Goal: Information Seeking & Learning: Check status

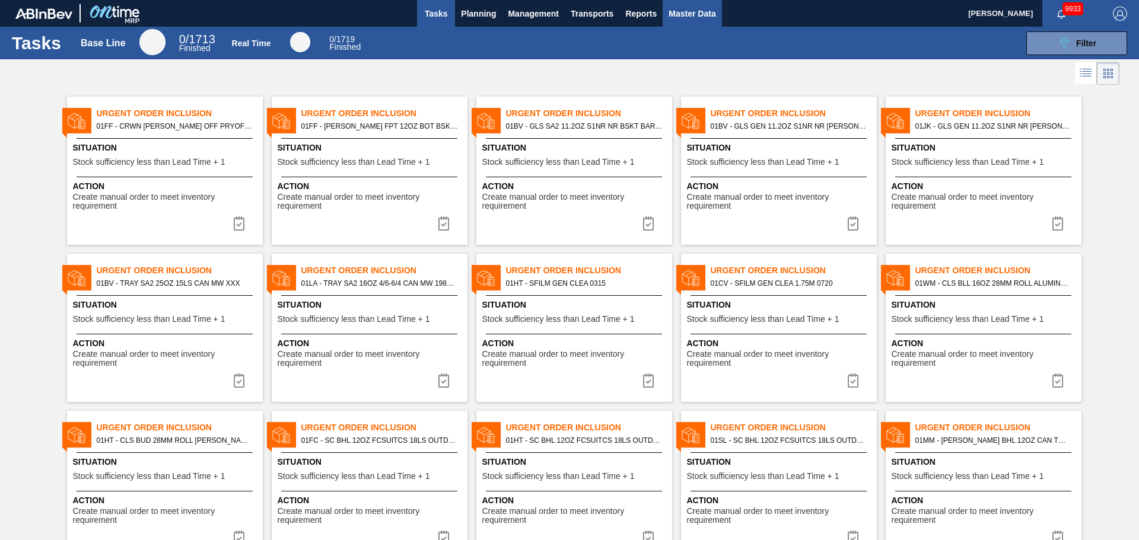
click at [686, 7] on span "Master Data" at bounding box center [692, 14] width 47 height 14
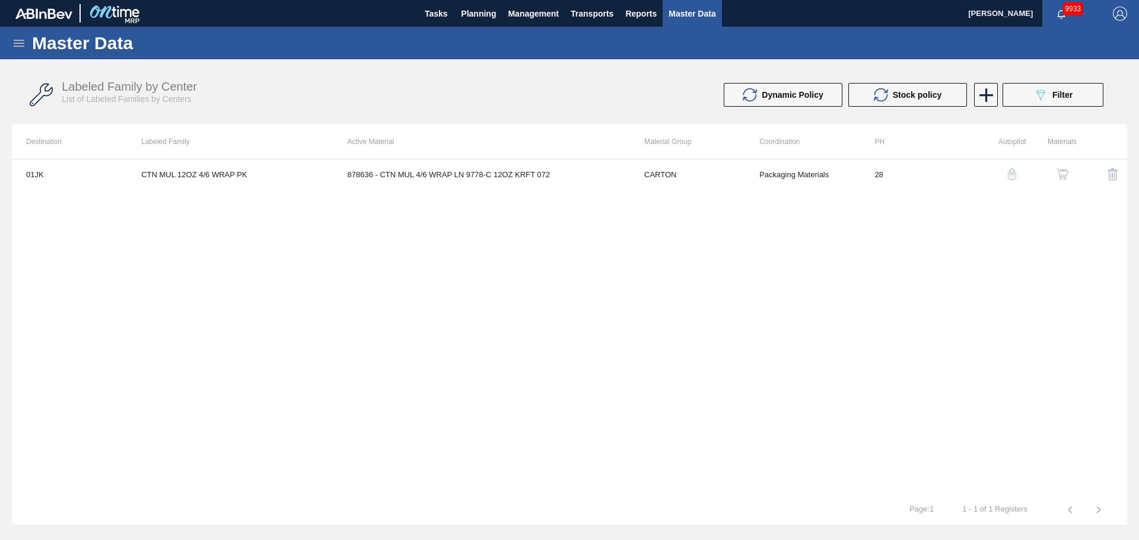
click at [16, 50] on div "Master Data" at bounding box center [569, 43] width 1139 height 33
click at [18, 45] on icon at bounding box center [19, 43] width 14 height 14
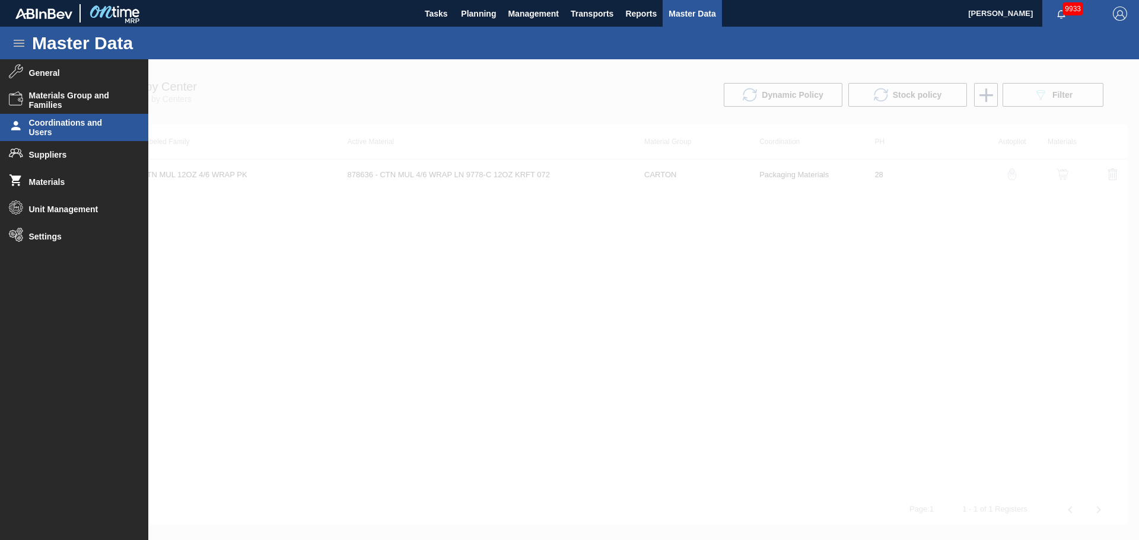
click at [63, 132] on span "Coordinations and Users" at bounding box center [78, 127] width 98 height 19
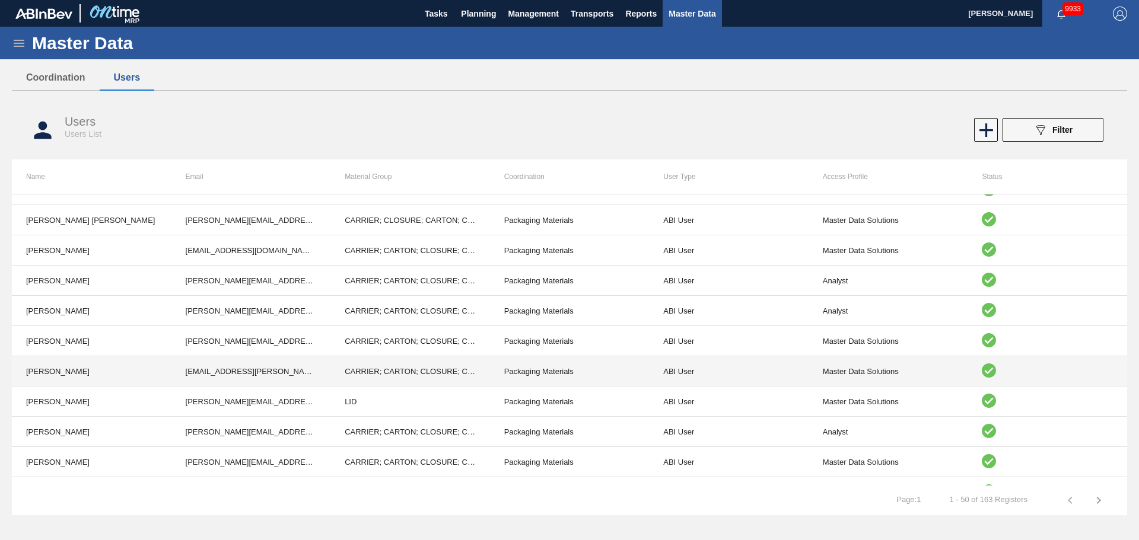
scroll to position [593, 0]
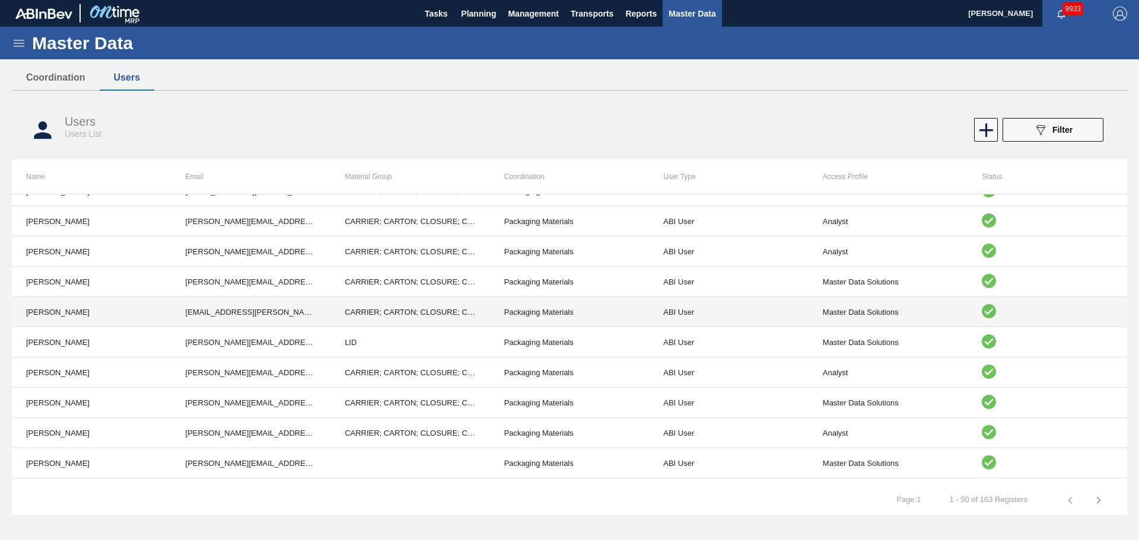
click at [564, 308] on td "Packaging Materials" at bounding box center [570, 312] width 160 height 30
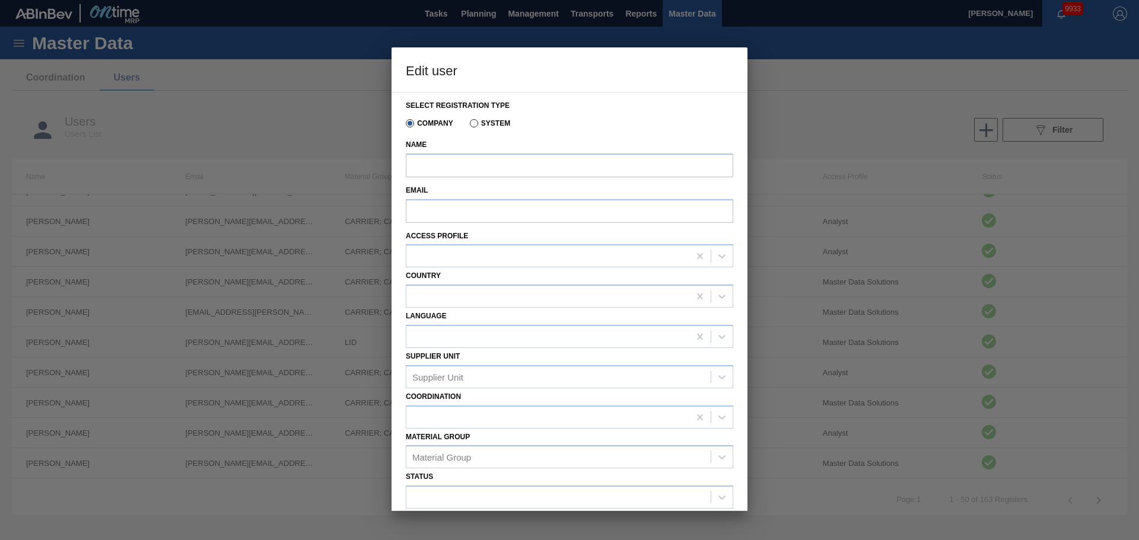
type input "[PERSON_NAME]"
type input "[EMAIL_ADDRESS][PERSON_NAME][DOMAIN_NAME][PERSON_NAME]"
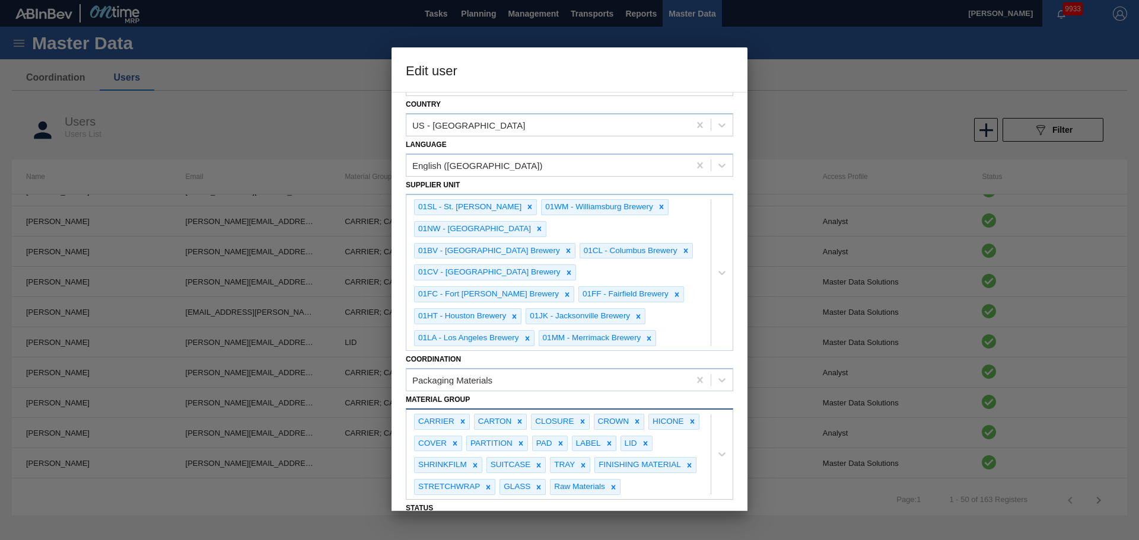
scroll to position [220, 0]
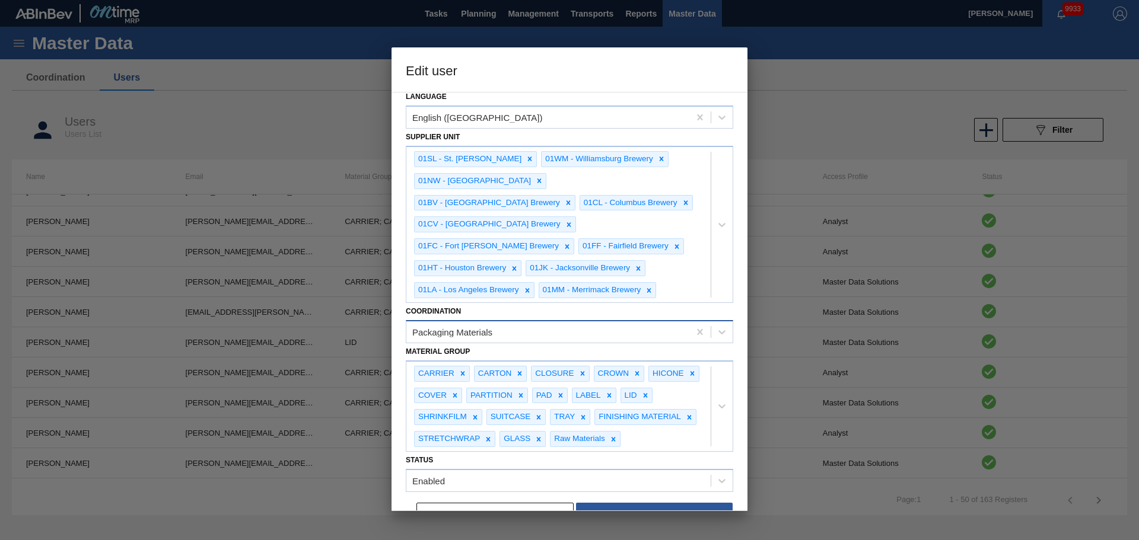
click at [502, 323] on div "Packaging Materials" at bounding box center [547, 331] width 283 height 17
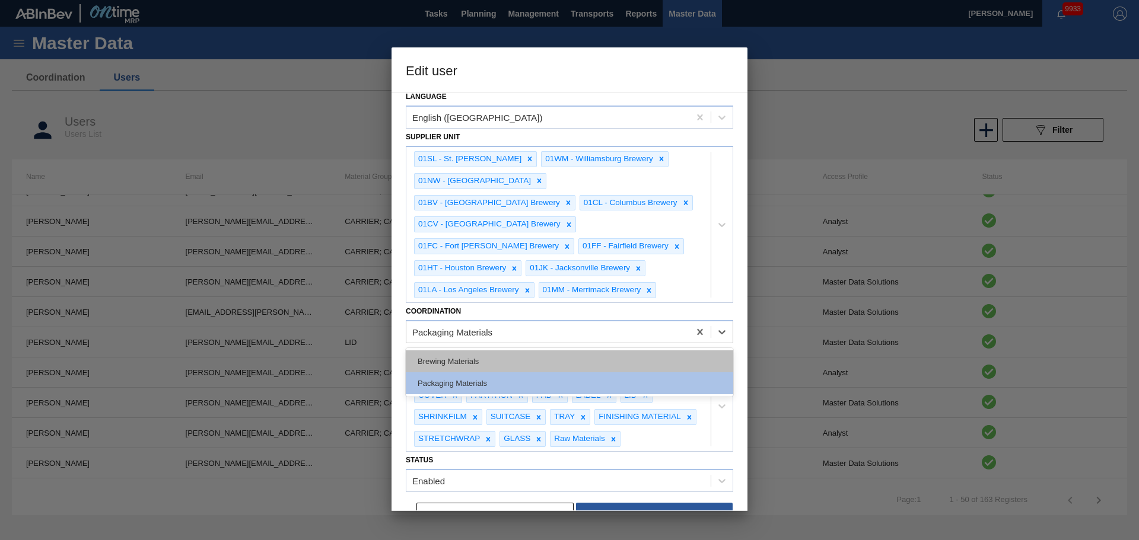
click at [465, 351] on div "Brewing Materials" at bounding box center [569, 362] width 327 height 22
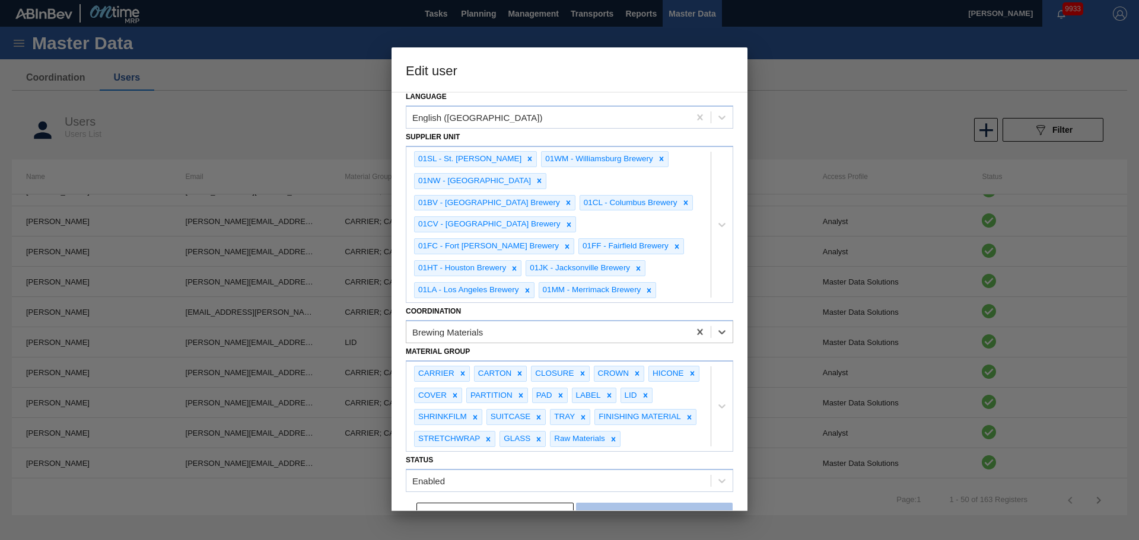
click at [669, 503] on button "Save" at bounding box center [654, 515] width 157 height 24
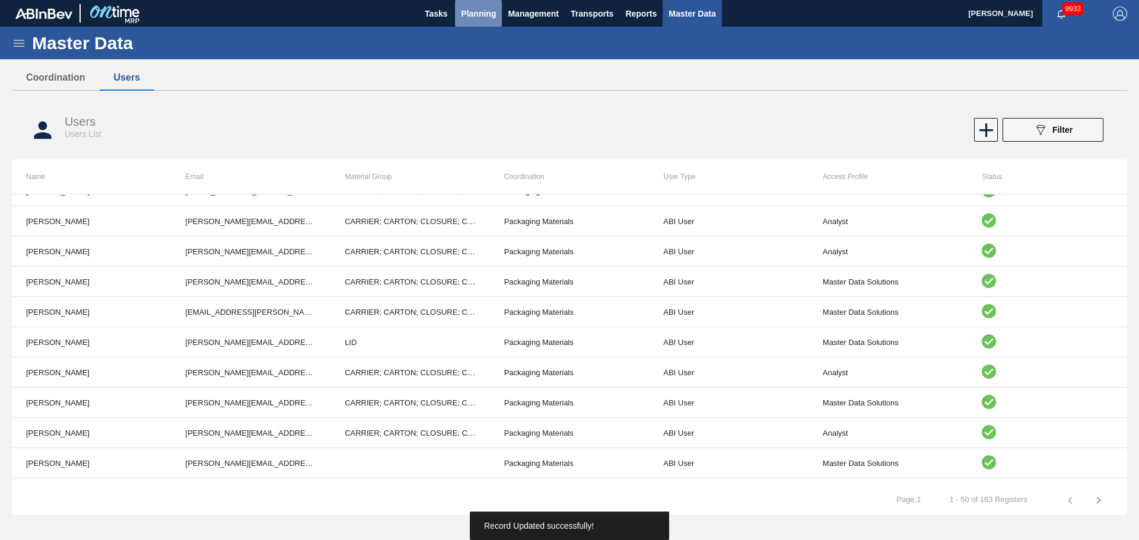
click at [477, 21] on button "Planning" at bounding box center [478, 13] width 47 height 27
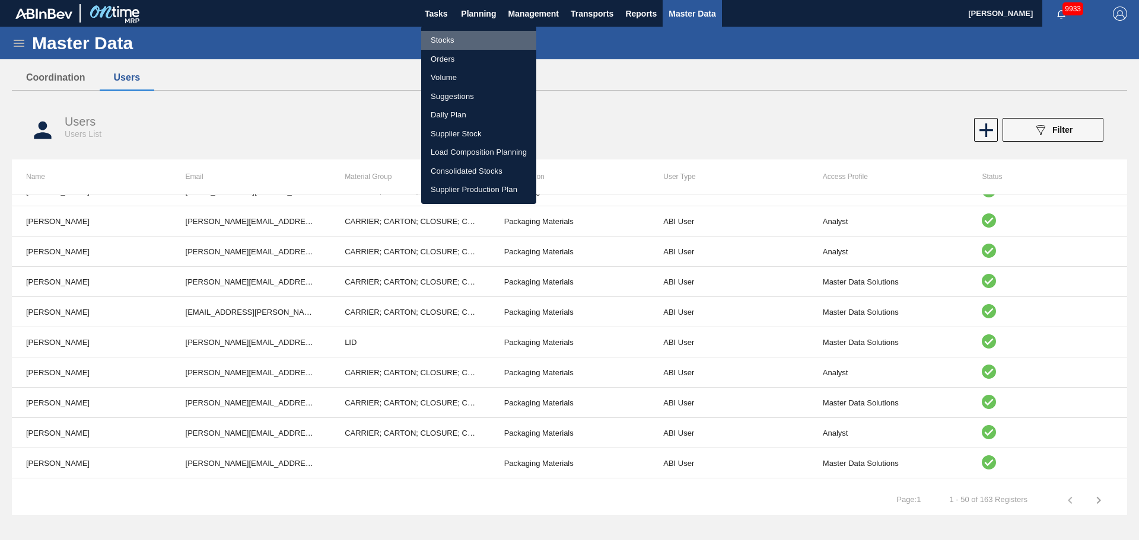
click at [453, 47] on li "Stocks" at bounding box center [478, 40] width 115 height 19
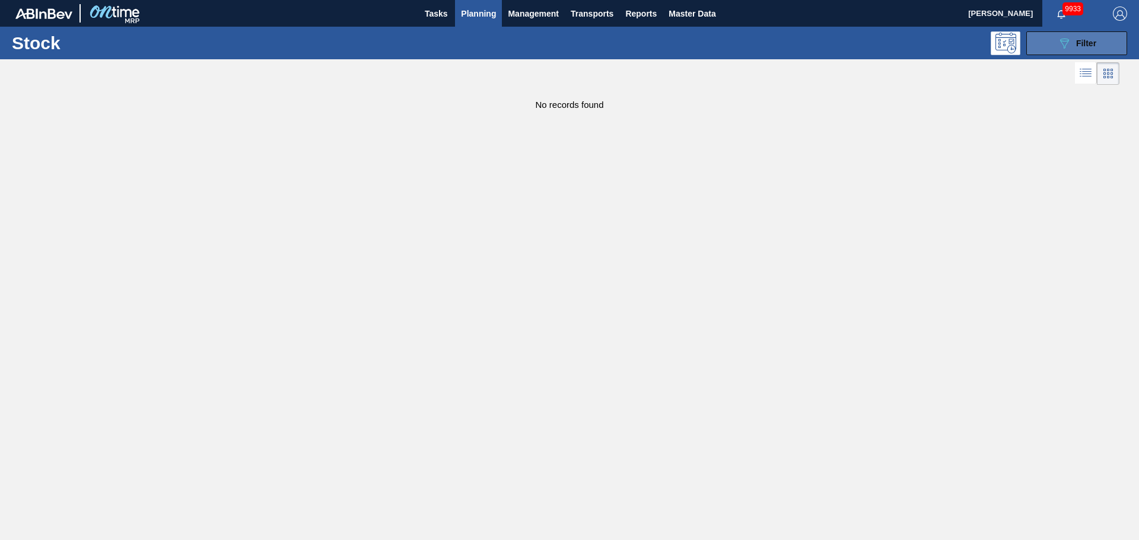
click at [1087, 34] on button "089F7B8B-B2A5-4AFE-B5C0-19BA573D28AC Filter" at bounding box center [1076, 43] width 101 height 24
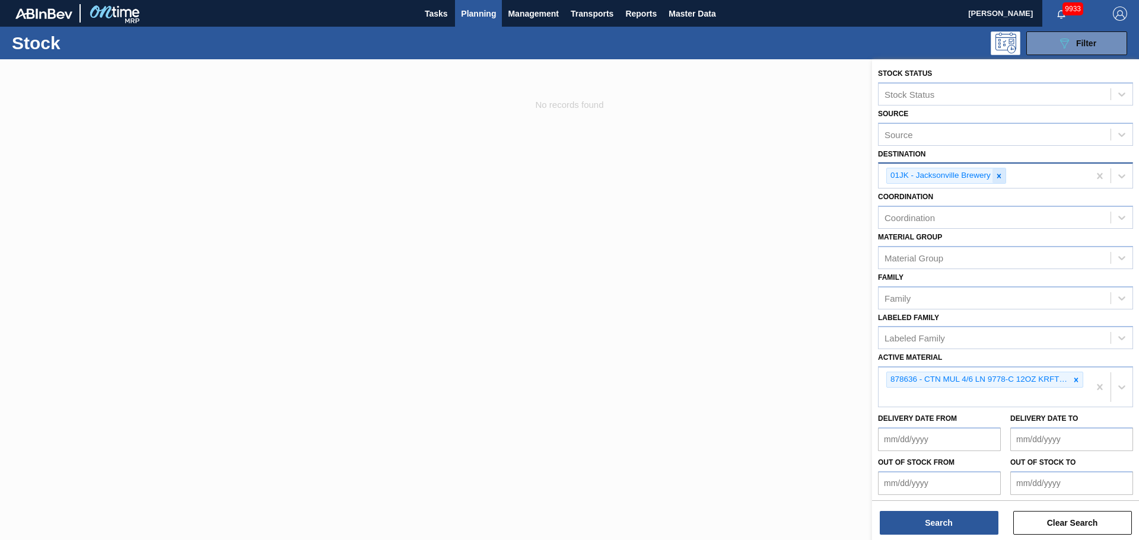
click at [999, 174] on icon at bounding box center [999, 176] width 8 height 8
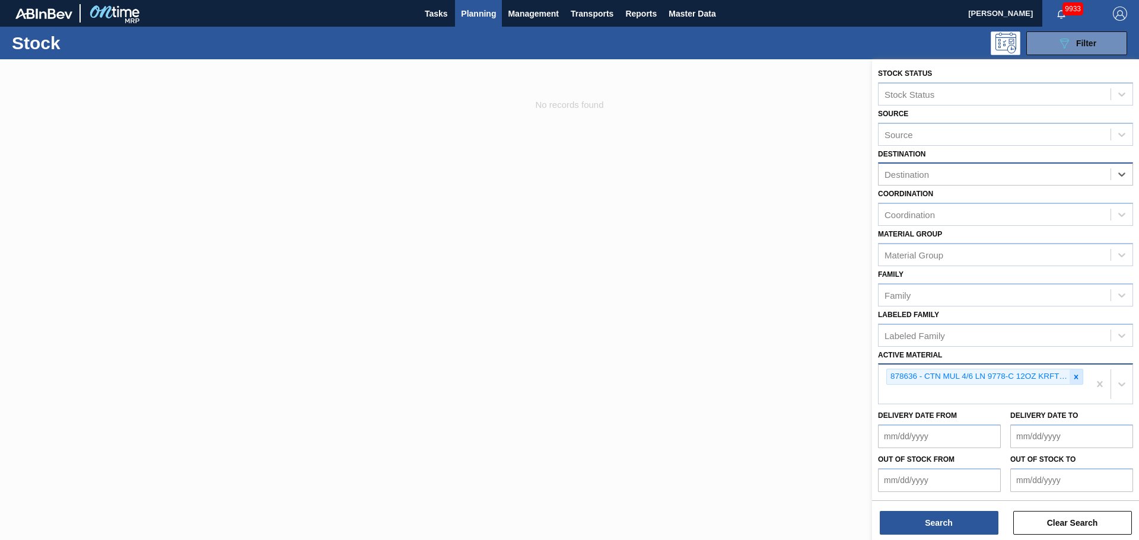
click at [1077, 380] on icon at bounding box center [1076, 377] width 8 height 8
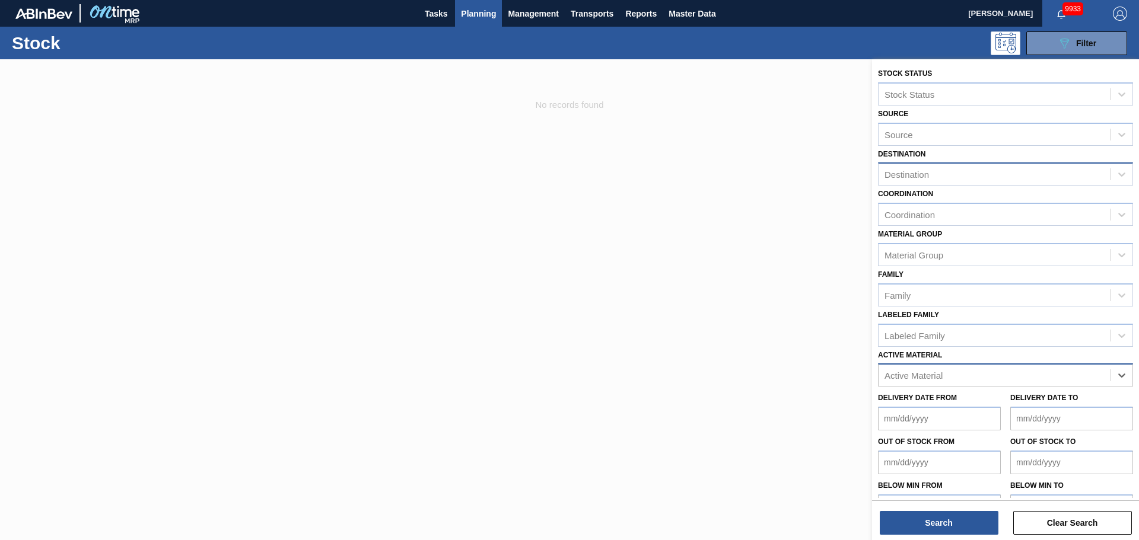
paste Material "1886115"
type Material "1886115"
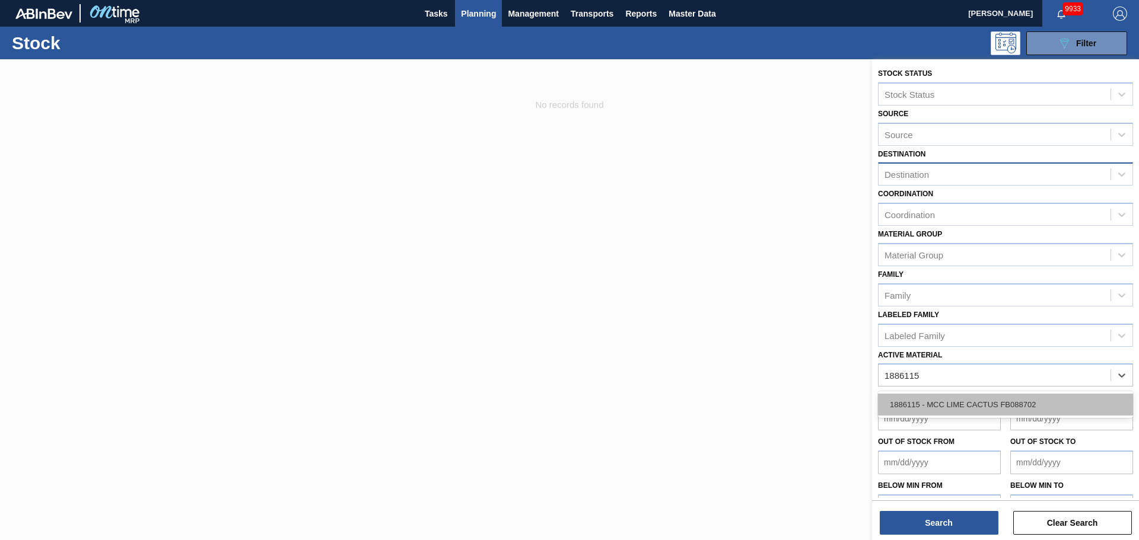
click at [946, 401] on div "1886115 - MCC LIME CACTUS FB088702" at bounding box center [1005, 405] width 255 height 22
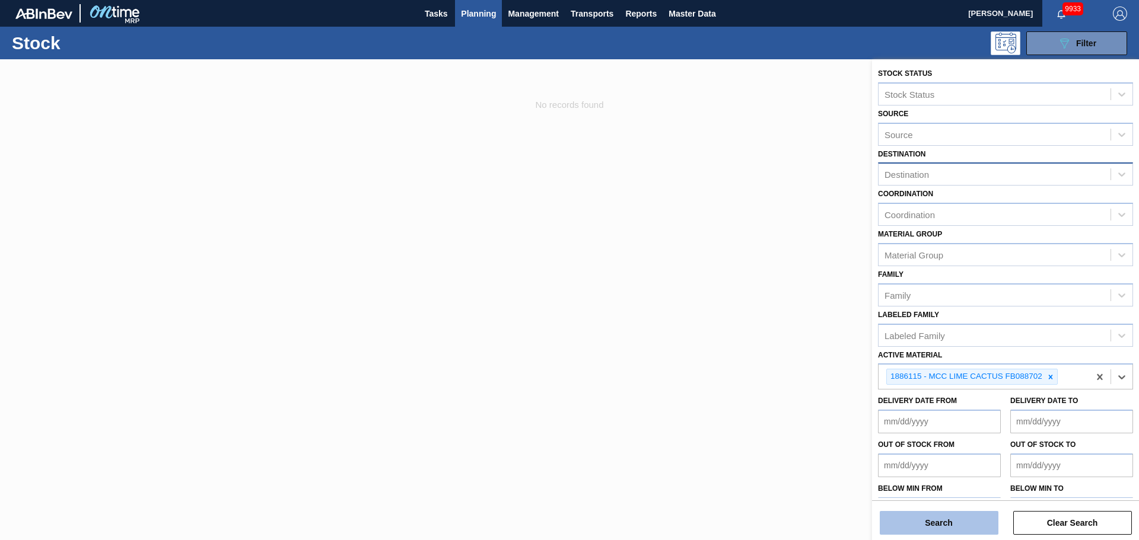
click at [955, 511] on button "Search" at bounding box center [939, 523] width 119 height 24
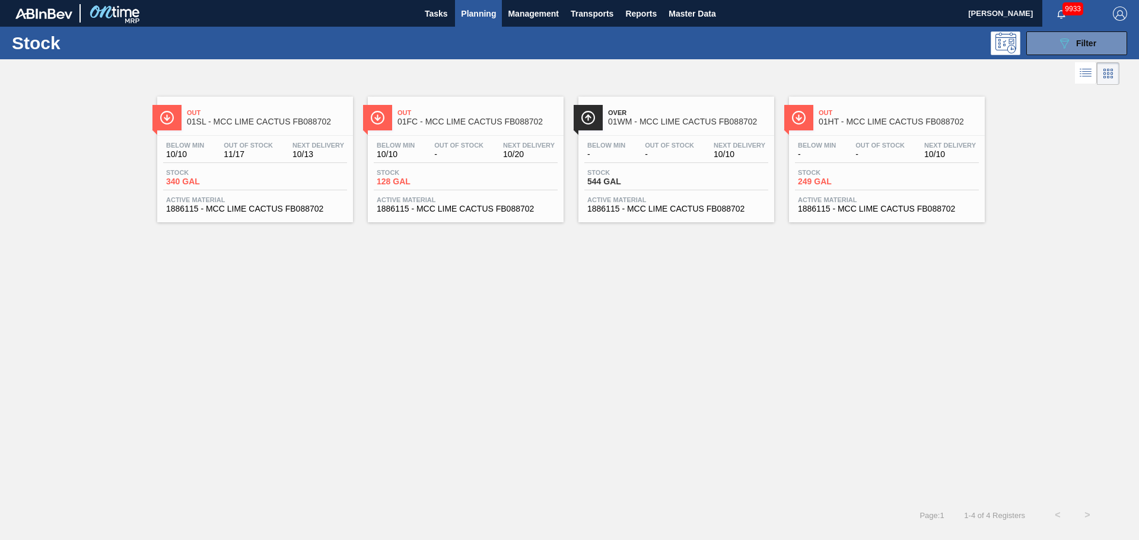
click at [724, 371] on div "Out 01SL - MCC LIME CACTUS FB088702 Below Min 10/10 Out Of Stock 11/17 Next Del…" at bounding box center [569, 294] width 1139 height 413
click at [616, 107] on div "Over 01WM - MCC LIME CACTUS FB088702" at bounding box center [688, 117] width 160 height 27
click at [419, 109] on span "Out" at bounding box center [477, 112] width 160 height 7
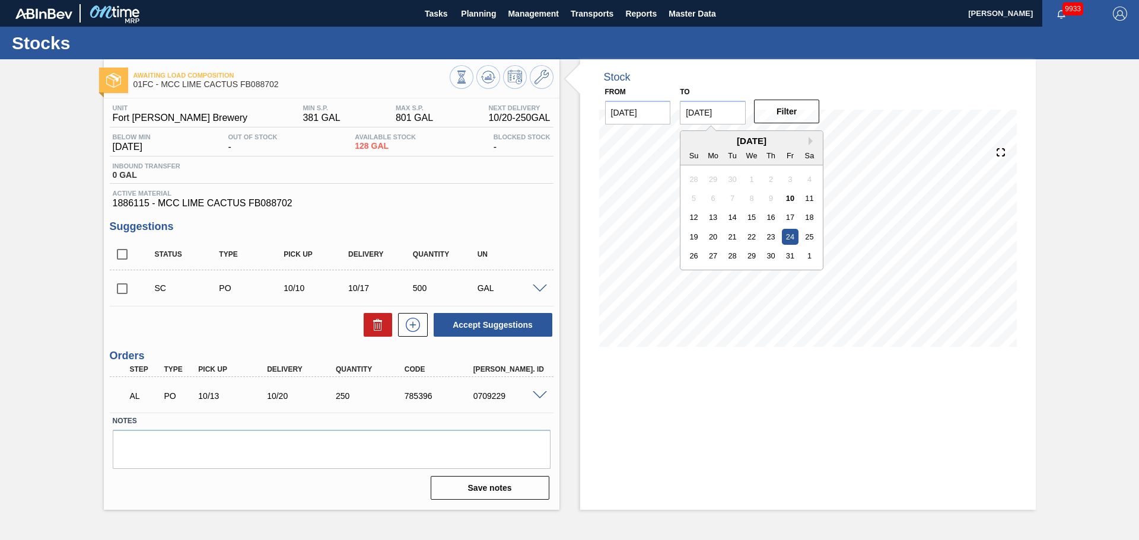
click at [721, 110] on input "[DATE]" at bounding box center [713, 113] width 66 height 24
click at [810, 141] on button "Next Month" at bounding box center [813, 141] width 8 height 8
click at [790, 249] on div "30" at bounding box center [791, 256] width 16 height 16
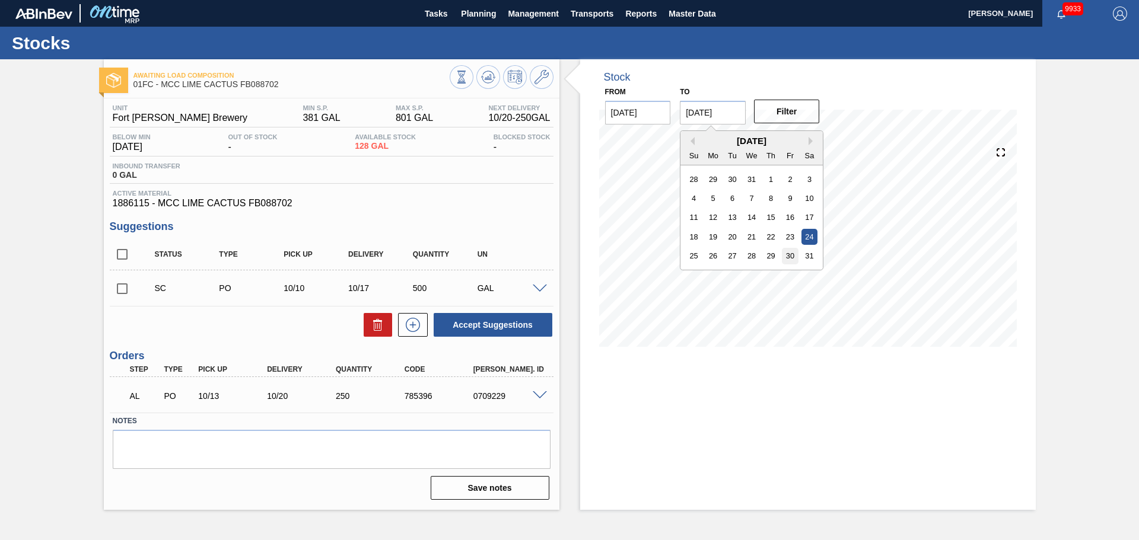
type input "[DATE]"
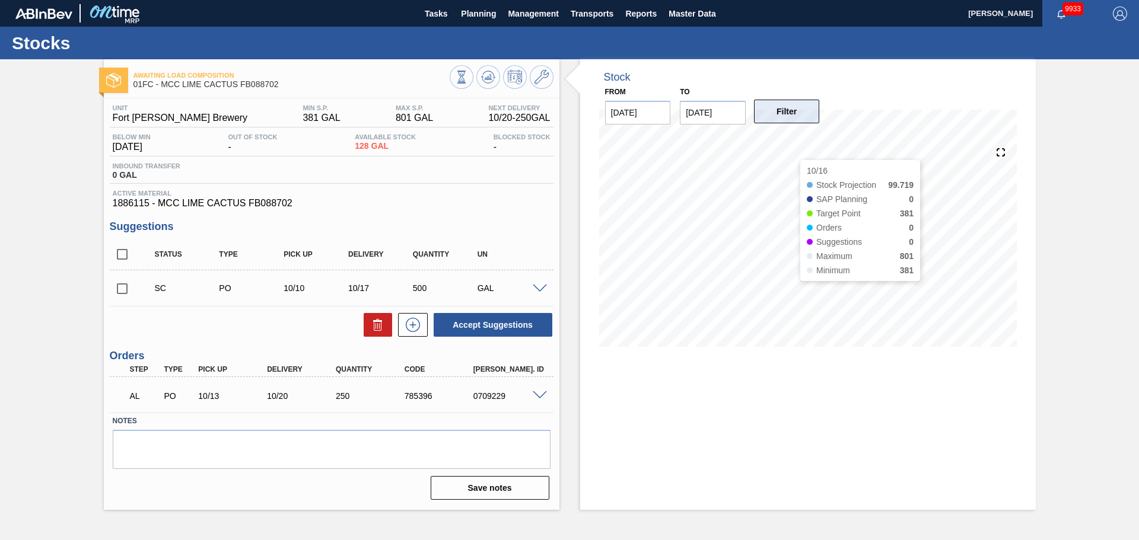
click at [789, 119] on button "Filter" at bounding box center [787, 112] width 66 height 24
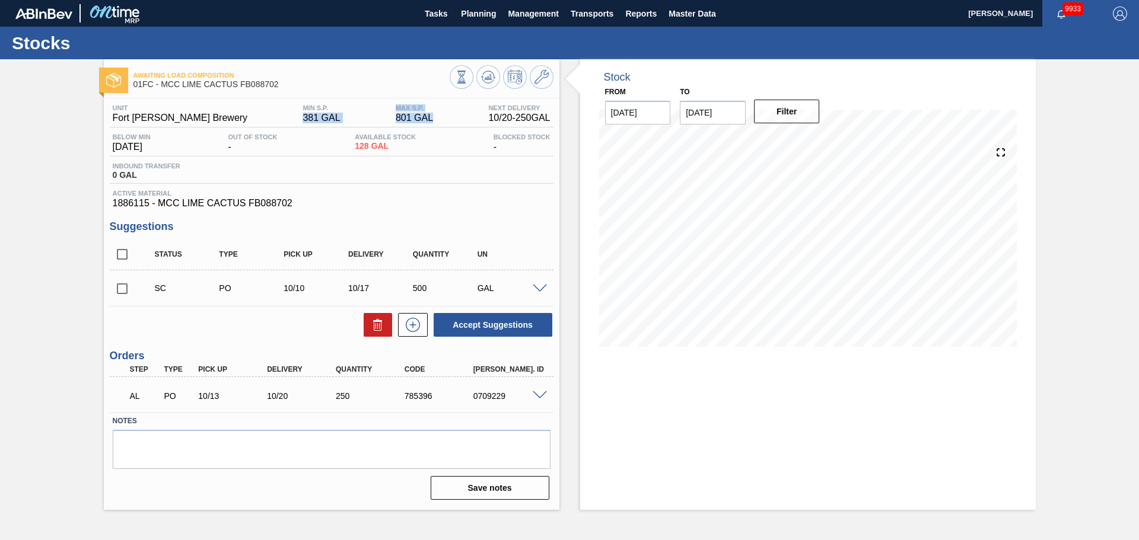
drag, startPoint x: 268, startPoint y: 116, endPoint x: 419, endPoint y: 122, distance: 152.0
click at [419, 120] on div "Unit Fort [PERSON_NAME] Brewery MIN S.P. 381 GAL MAX S.P. 801 GAL Next Delivery…" at bounding box center [332, 115] width 444 height 23
click at [419, 122] on div "Unit Fort [PERSON_NAME] Brewery MIN S.P. 381 GAL MAX S.P. 801 GAL Next Delivery…" at bounding box center [332, 115] width 444 height 23
drag, startPoint x: 415, startPoint y: 120, endPoint x: 268, endPoint y: 104, distance: 147.4
click at [268, 104] on div "Unit Fort [PERSON_NAME] Brewery MIN S.P. 381 GAL MAX S.P. 801 GAL Next Delivery…" at bounding box center [332, 115] width 444 height 23
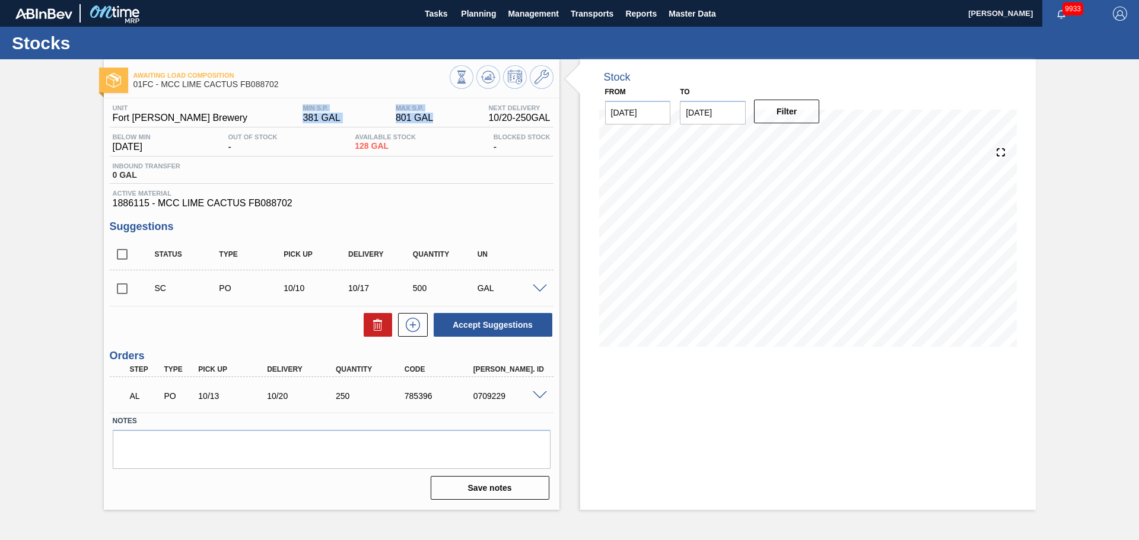
click at [396, 109] on span "MAX S.P." at bounding box center [414, 107] width 37 height 7
click at [694, 12] on span "Master Data" at bounding box center [692, 14] width 47 height 14
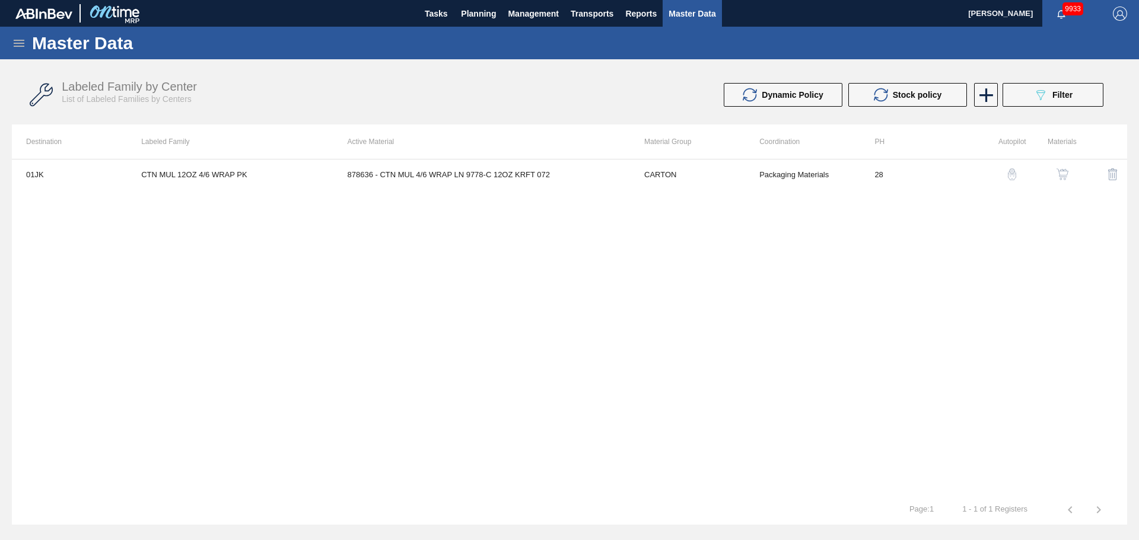
click at [21, 32] on div "Master Data" at bounding box center [569, 43] width 1139 height 33
click at [22, 52] on div "Master Data" at bounding box center [569, 43] width 1139 height 33
click at [18, 47] on icon at bounding box center [19, 43] width 14 height 14
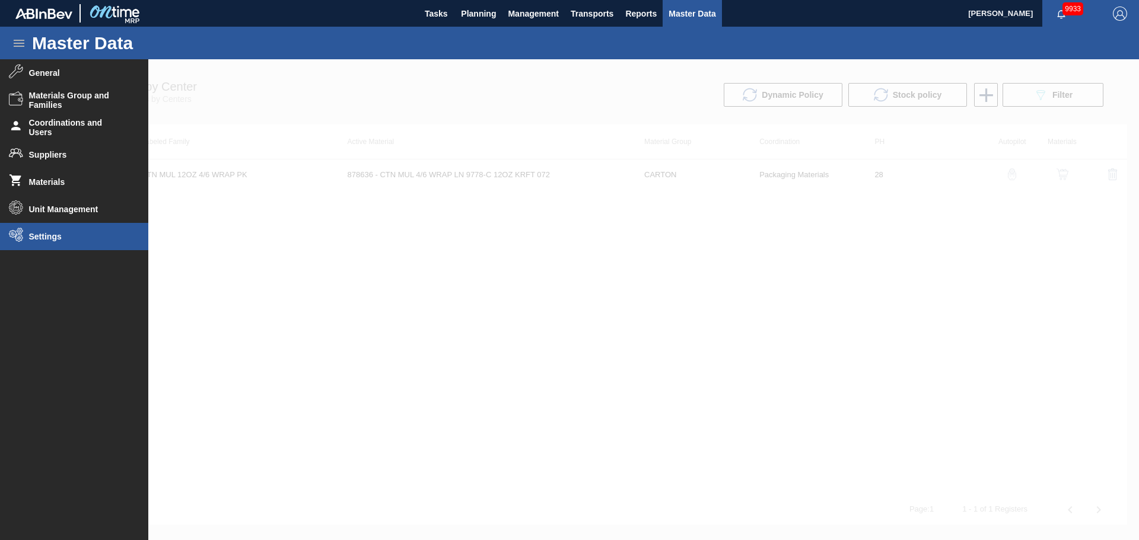
click at [44, 240] on span "Settings" at bounding box center [78, 236] width 98 height 9
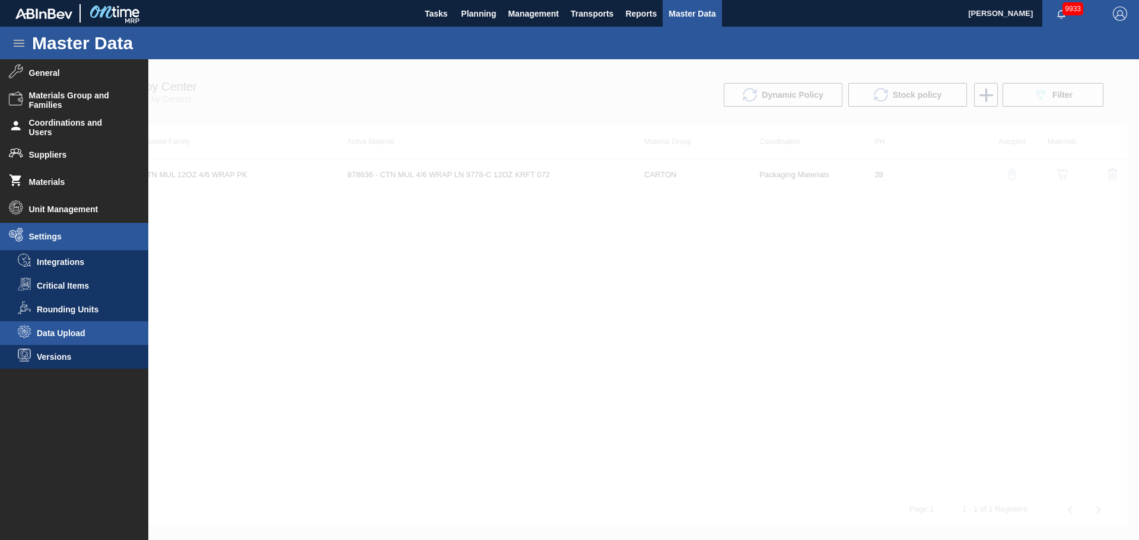
click at [77, 331] on span "Data Upload" at bounding box center [82, 333] width 91 height 9
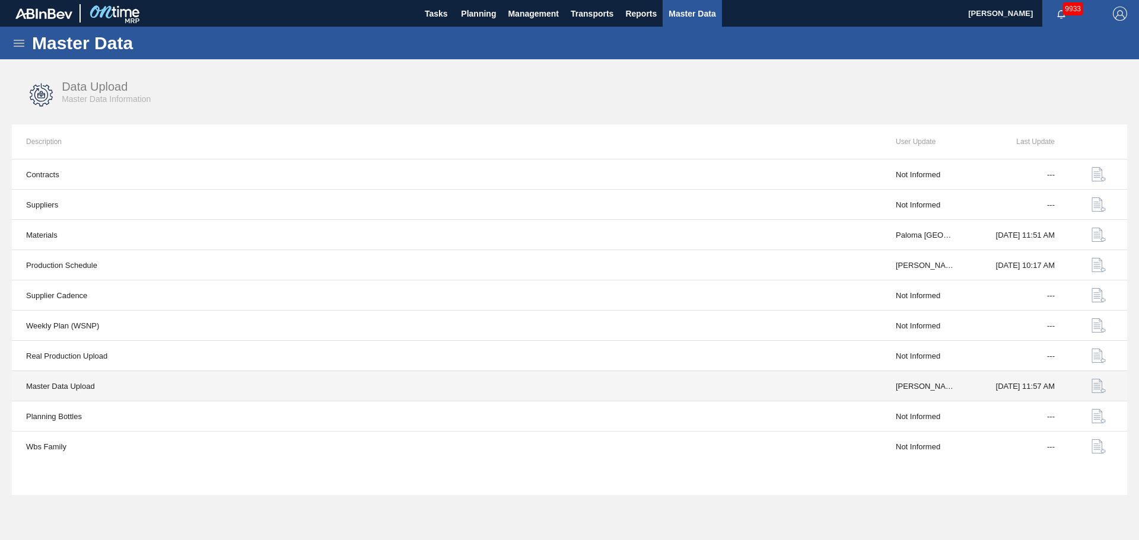
click at [1094, 387] on img "button" at bounding box center [1099, 386] width 14 height 14
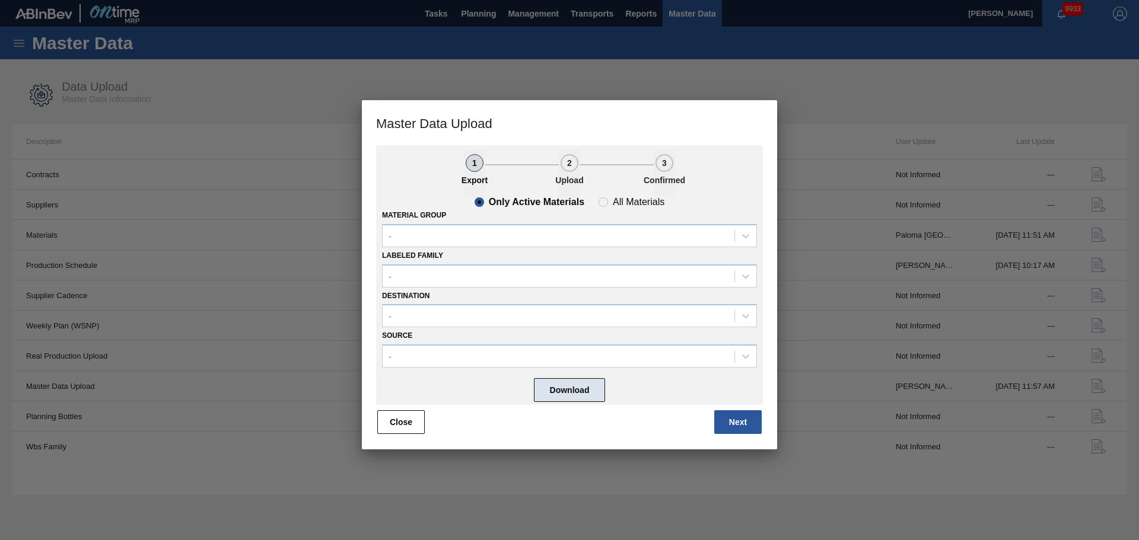
click at [565, 398] on button "Download" at bounding box center [569, 390] width 71 height 24
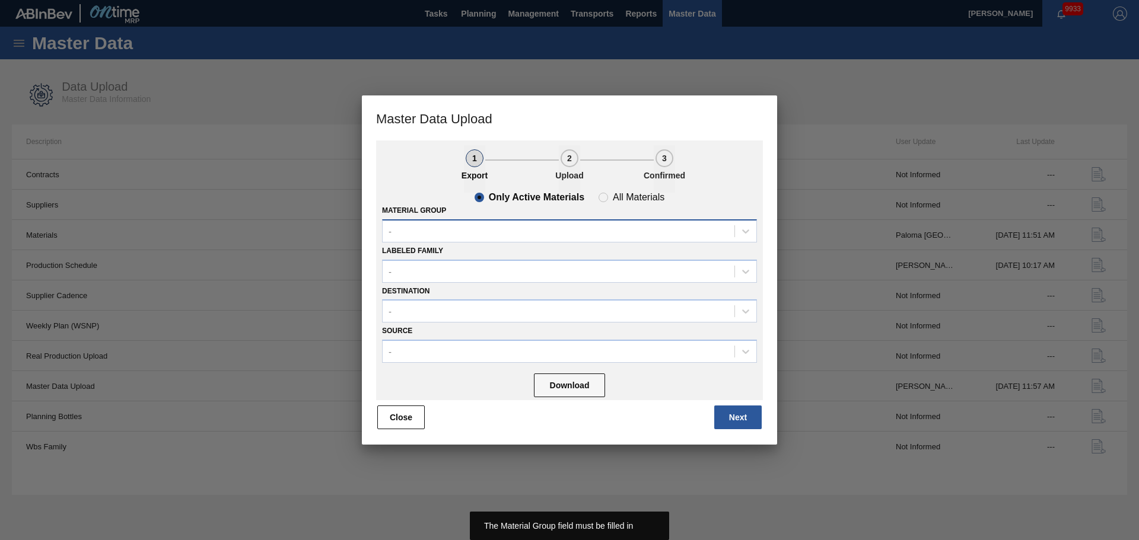
click at [485, 230] on div "-" at bounding box center [559, 230] width 352 height 17
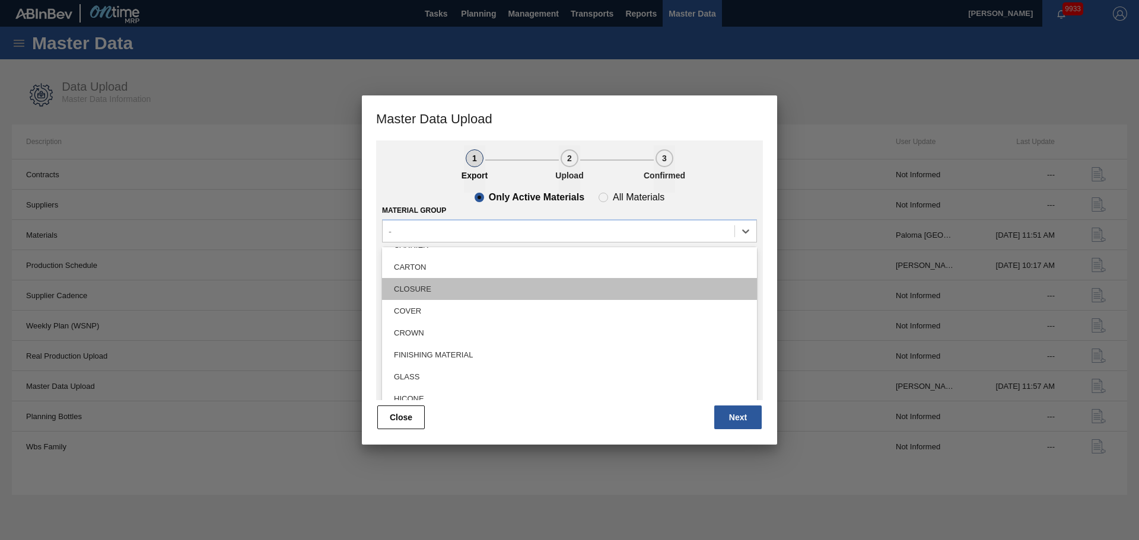
scroll to position [178, 0]
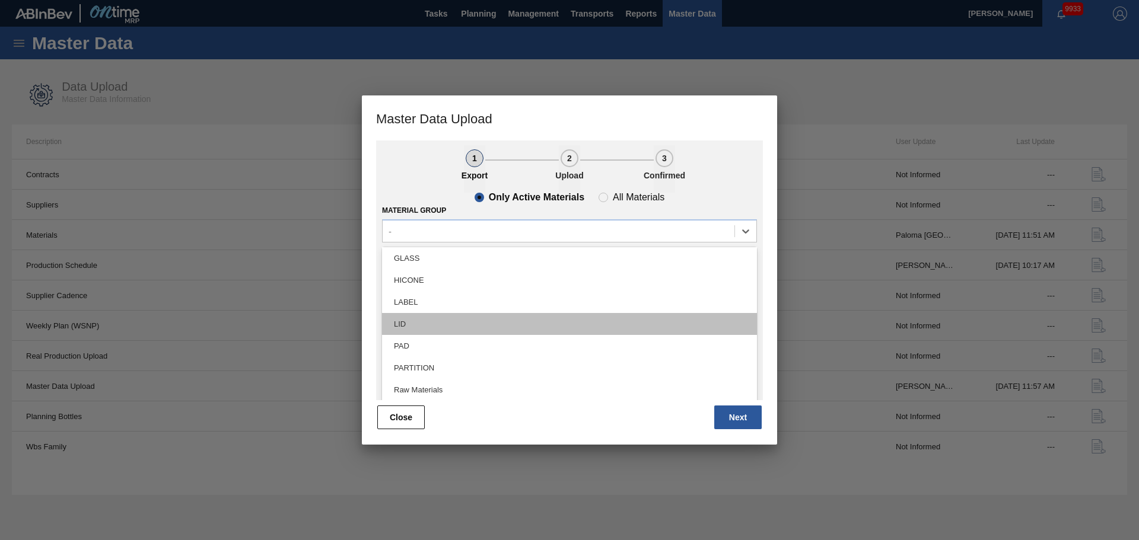
click at [419, 326] on div "LID" at bounding box center [569, 324] width 375 height 22
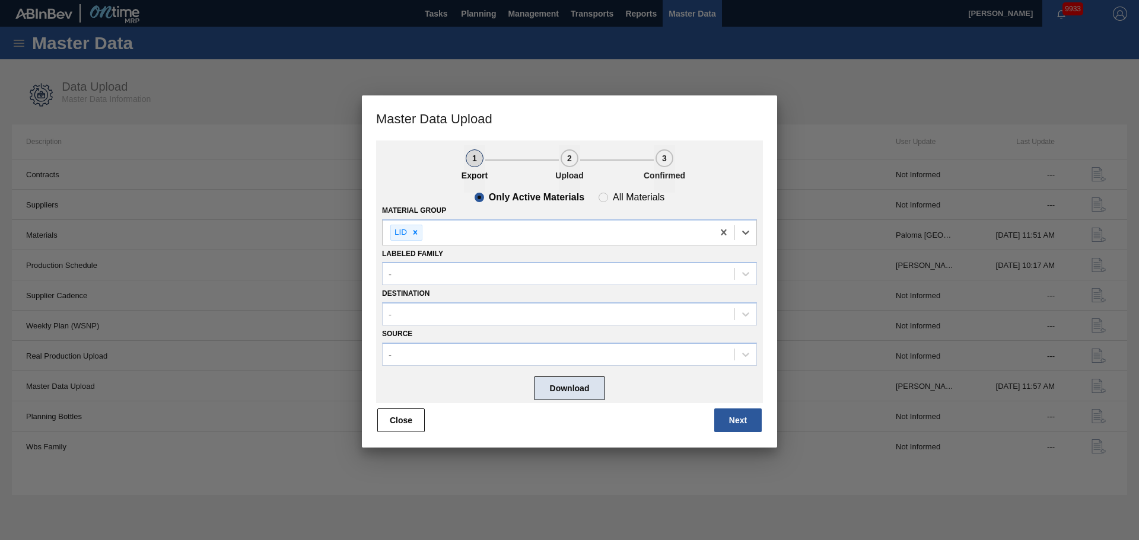
click at [572, 390] on button "Download" at bounding box center [569, 389] width 71 height 24
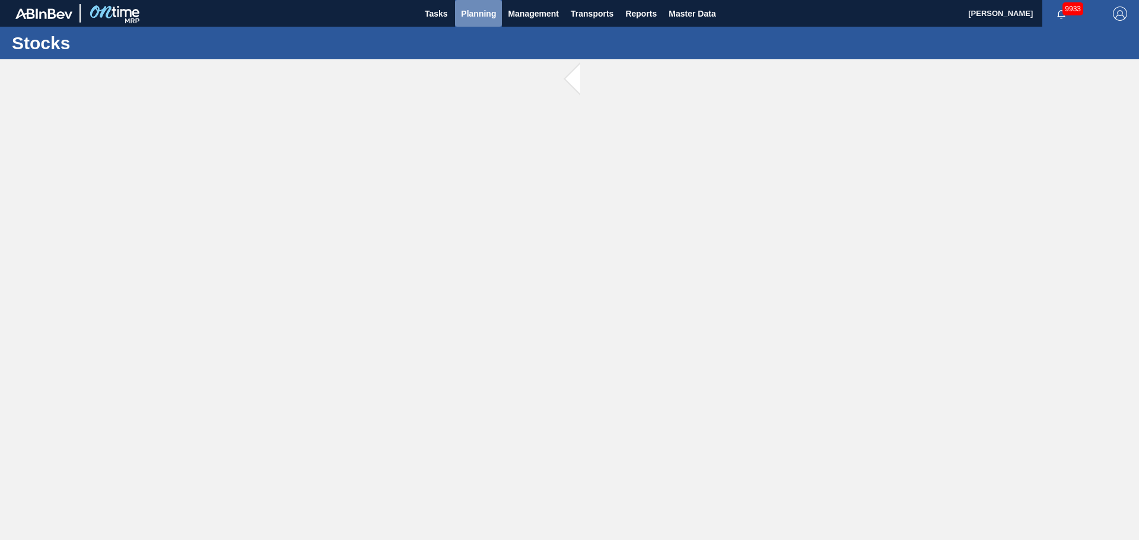
click at [488, 21] on button "Planning" at bounding box center [478, 13] width 47 height 27
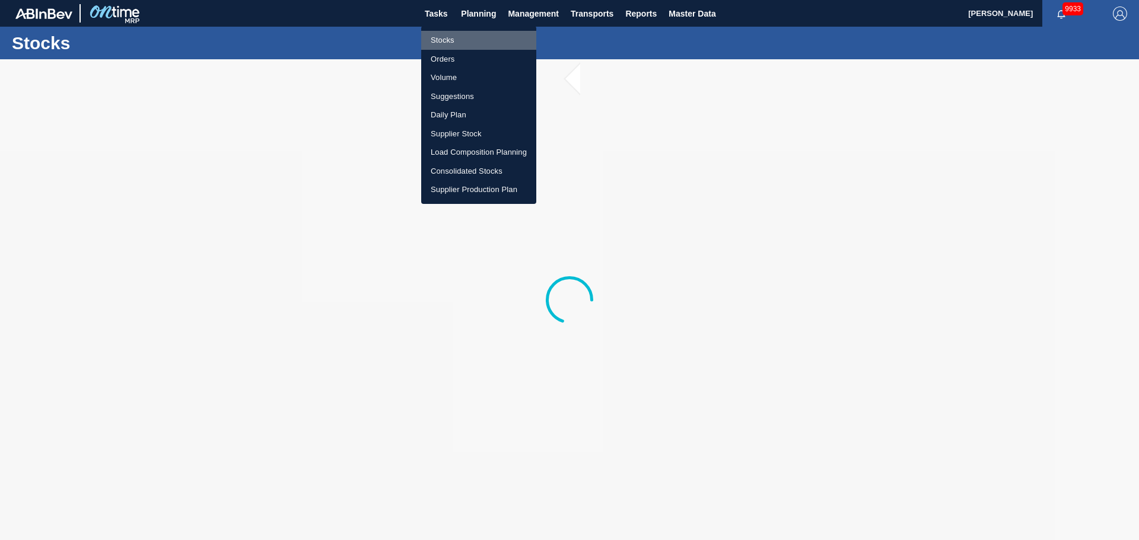
click at [453, 42] on li "Stocks" at bounding box center [478, 40] width 115 height 19
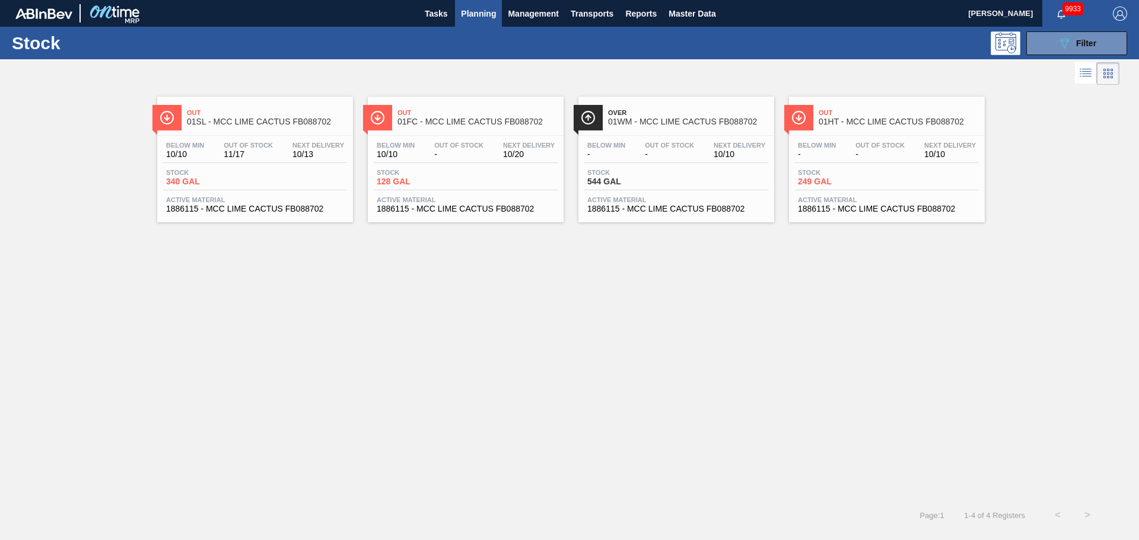
click at [685, 121] on span "01WM - MCC LIME CACTUS FB088702" at bounding box center [688, 121] width 160 height 9
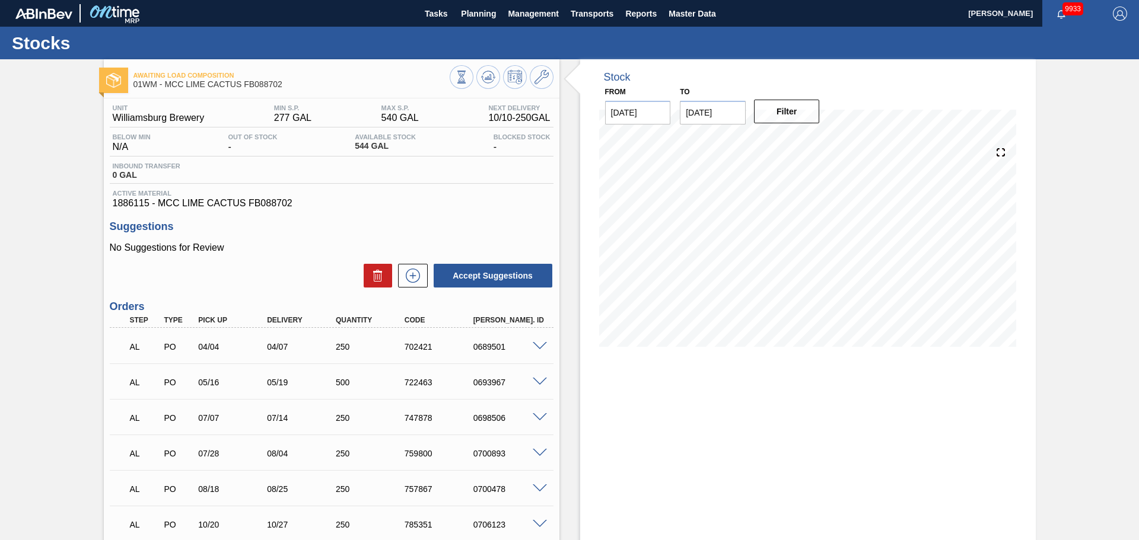
drag, startPoint x: 684, startPoint y: 404, endPoint x: 702, endPoint y: 409, distance: 19.2
click at [685, 410] on div "Stock From 10/10/2025 to 01/30/2026 Filter 10/25 Stock Projection 1,887.852 SAP…" at bounding box center [808, 349] width 456 height 580
click at [774, 469] on div "Stock From 10/10/2025 to 01/30/2026 Filter 01/08 Stock Projection 1,281.533 SAP…" at bounding box center [808, 349] width 456 height 580
click at [669, 7] on span "Master Data" at bounding box center [692, 14] width 47 height 14
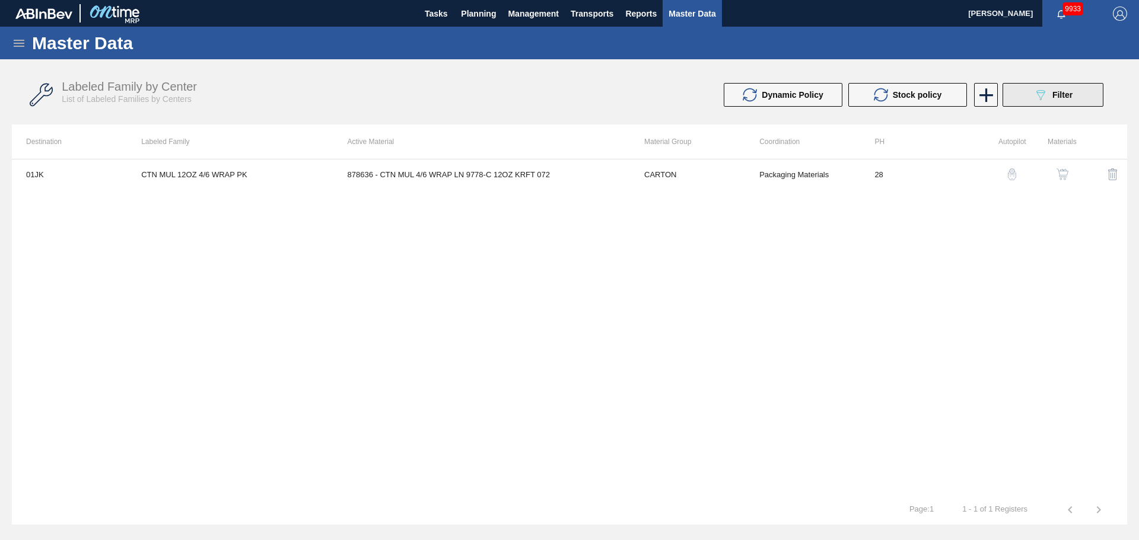
click at [1052, 102] on button "089F7B8B-B2A5-4AFE-B5C0-19BA573D28AC Filter" at bounding box center [1053, 95] width 101 height 24
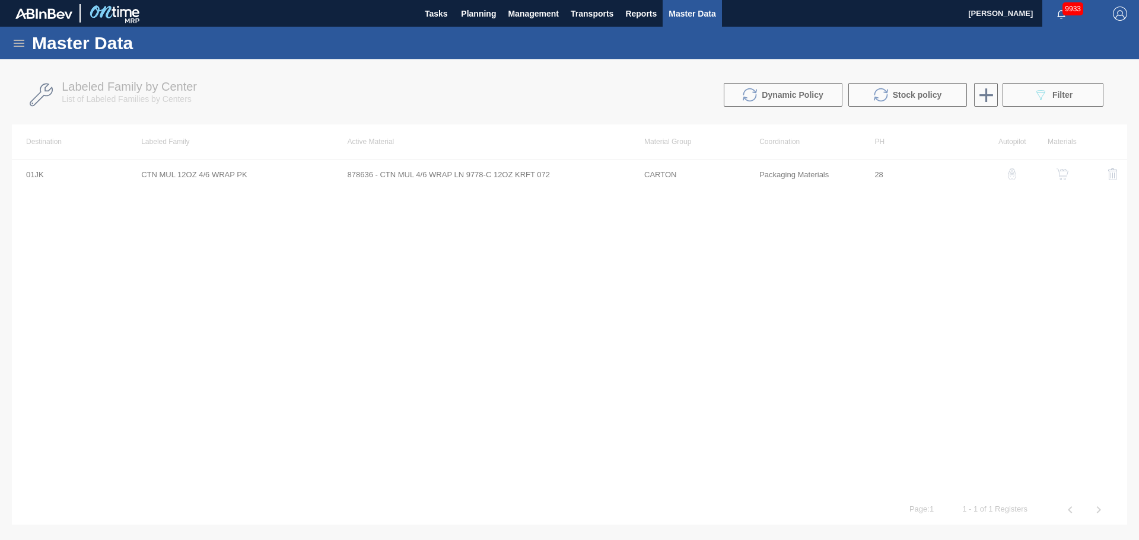
click at [25, 50] on div "Master Data" at bounding box center [569, 43] width 1139 height 33
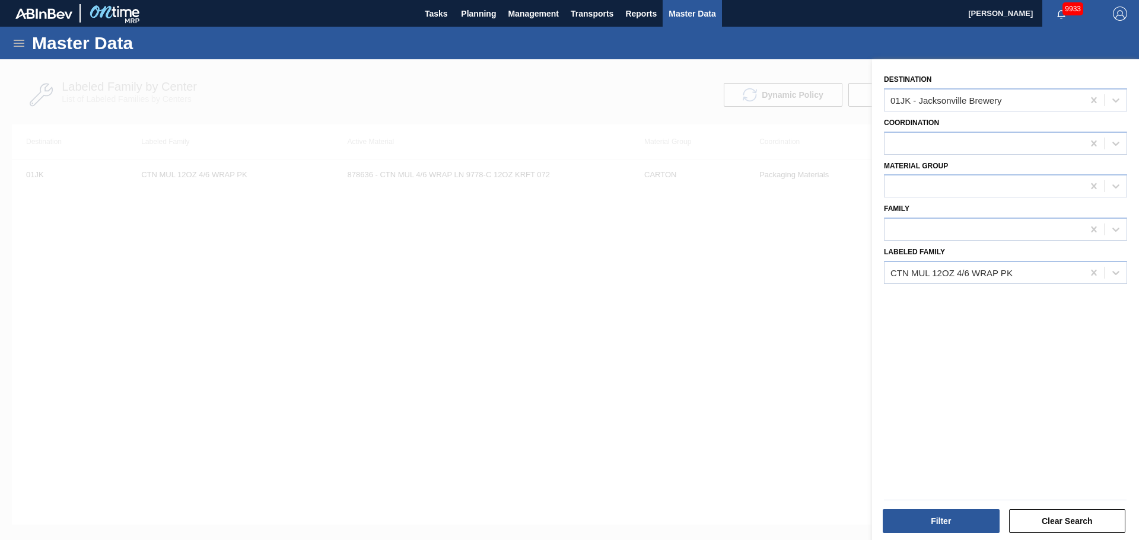
drag, startPoint x: 686, startPoint y: 303, endPoint x: 866, endPoint y: 413, distance: 210.4
click at [686, 303] on div at bounding box center [569, 329] width 1139 height 540
